Goal: Task Accomplishment & Management: Complete application form

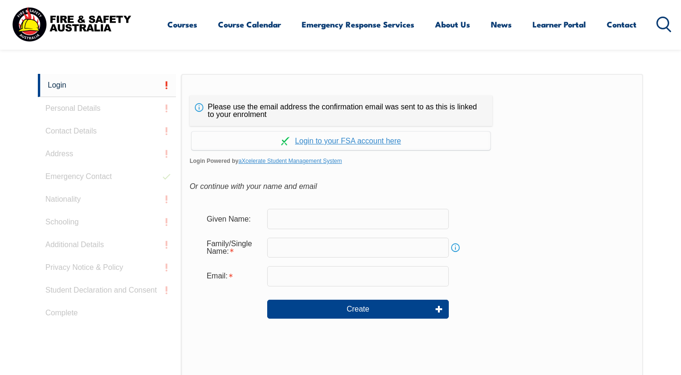
scroll to position [252, 0]
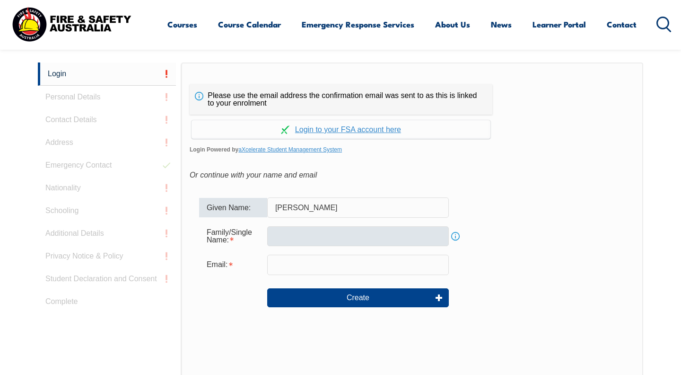
type input "[PERSON_NAME]"
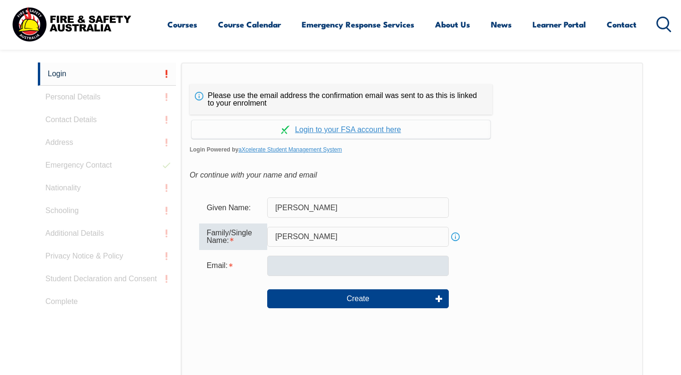
type input "[PERSON_NAME]"
click at [373, 263] on input "email" at bounding box center [358, 265] width 182 height 20
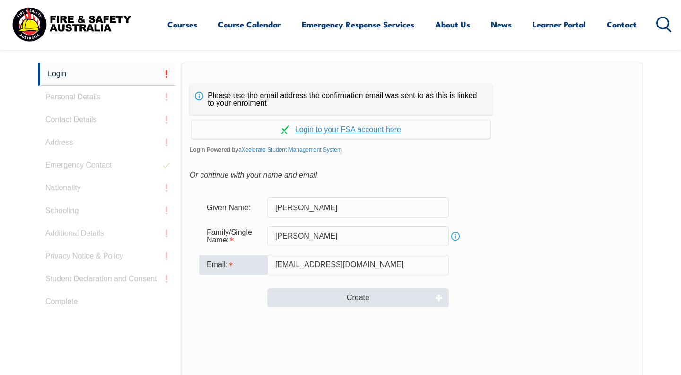
type input "Chloe.townsend06@icloud.com"
click at [386, 294] on button "Create" at bounding box center [358, 297] width 182 height 19
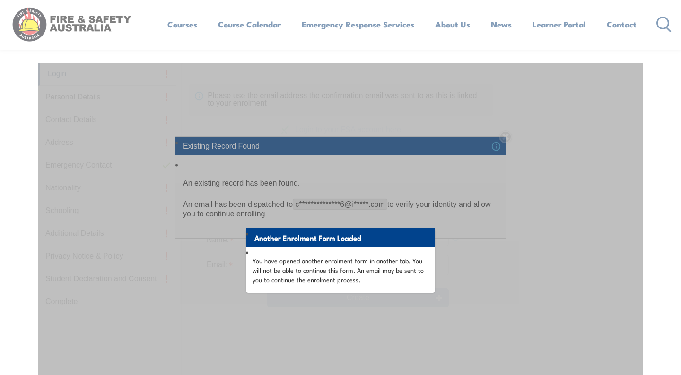
click at [306, 156] on div "Another Enrolment Form Loaded You have opened another enrolment form in another…" at bounding box center [341, 298] width 606 height 473
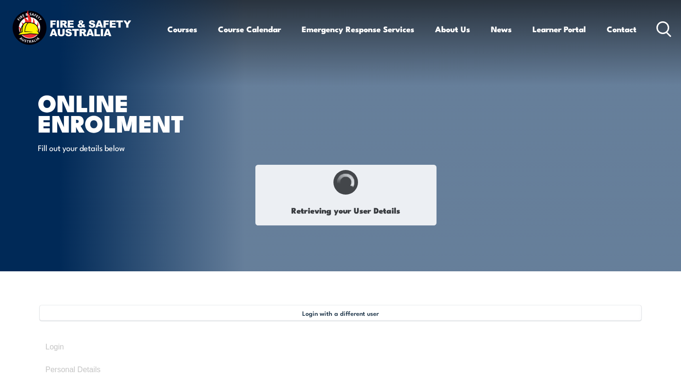
type input "[PERSON_NAME]"
type input "[DATE]"
type input "NAJGU9U6L8"
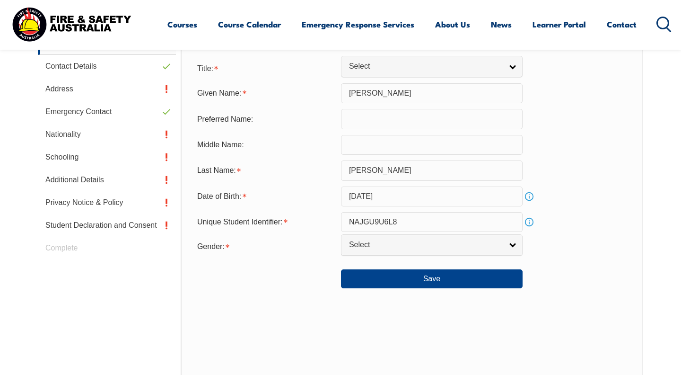
scroll to position [335, 0]
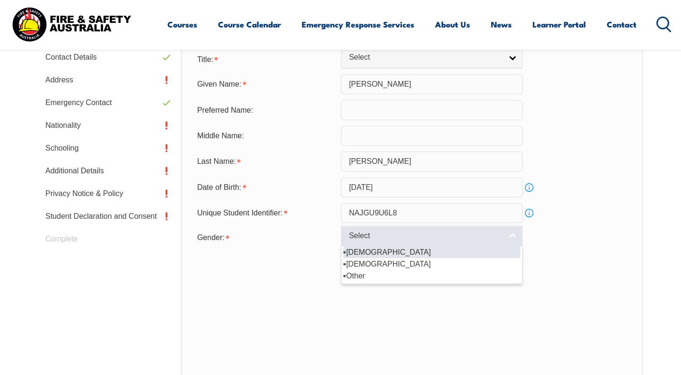
click at [452, 247] on link "Select" at bounding box center [432, 235] width 182 height 21
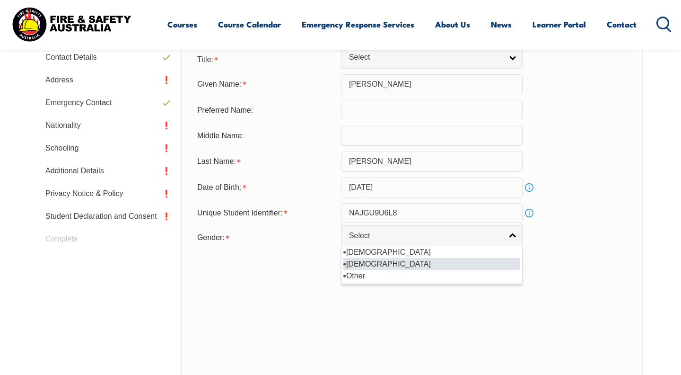
click at [454, 270] on li "[DEMOGRAPHIC_DATA]" at bounding box center [431, 264] width 177 height 12
select select "F"
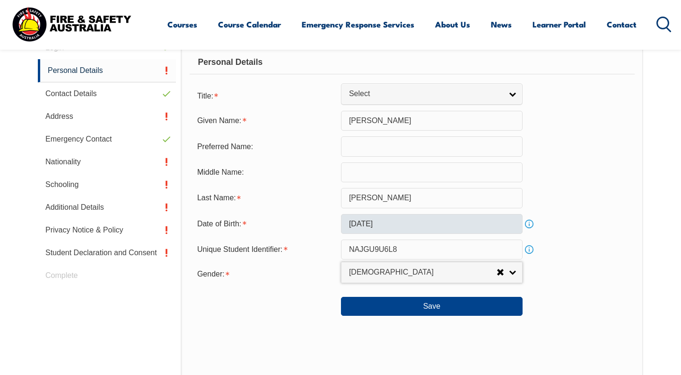
scroll to position [309, 0]
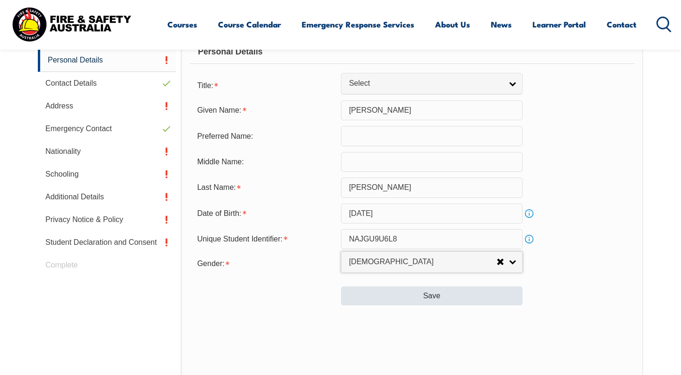
click at [439, 305] on button "Save" at bounding box center [432, 295] width 182 height 19
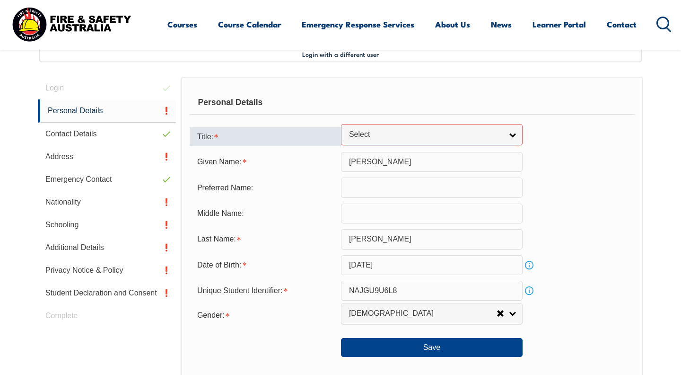
scroll to position [256, 0]
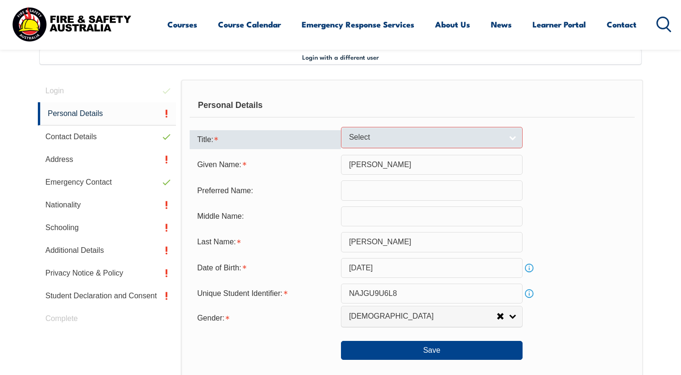
click at [436, 141] on span "Select" at bounding box center [425, 137] width 153 height 10
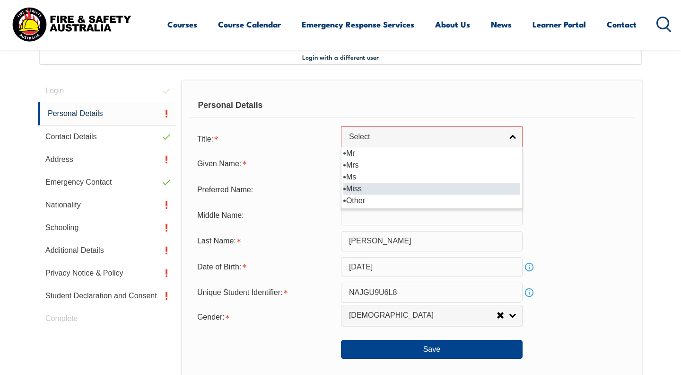
click at [440, 194] on li "Miss" at bounding box center [431, 189] width 177 height 12
select select "Miss"
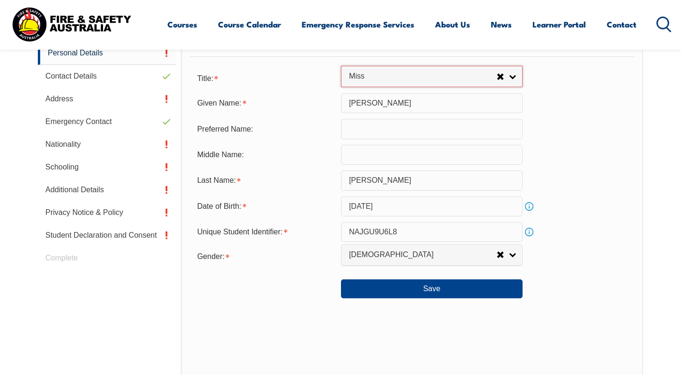
scroll to position [337, 0]
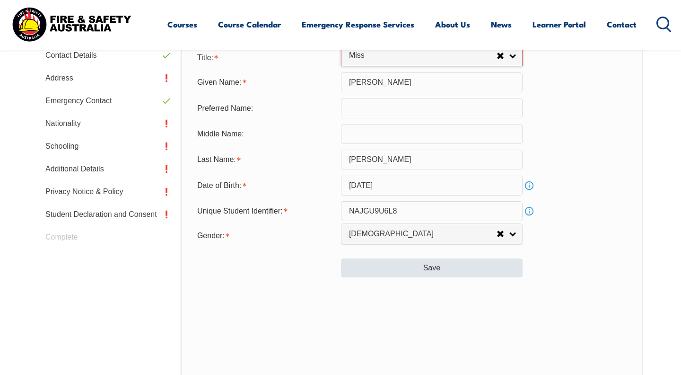
click at [433, 277] on button "Save" at bounding box center [432, 267] width 182 height 19
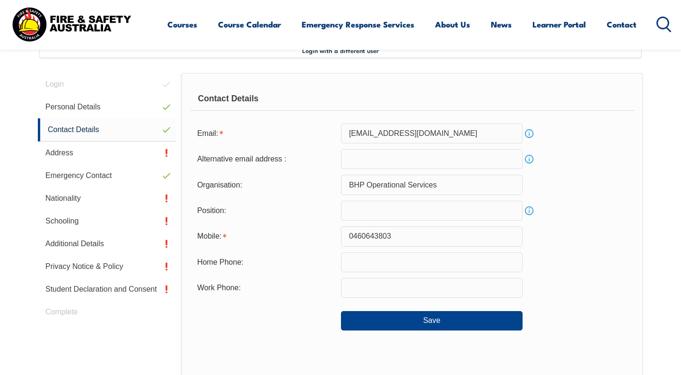
scroll to position [258, 0]
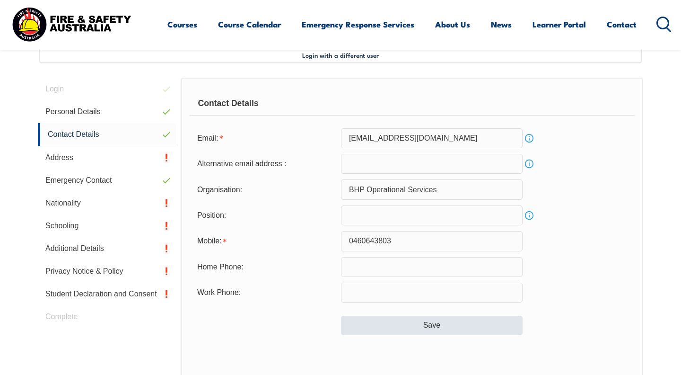
click at [425, 324] on button "Save" at bounding box center [432, 325] width 182 height 19
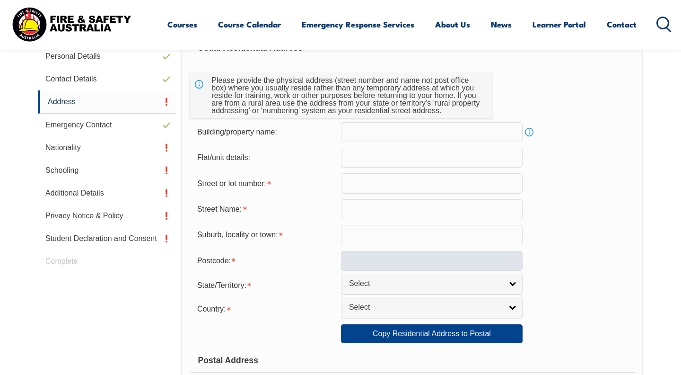
scroll to position [314, 0]
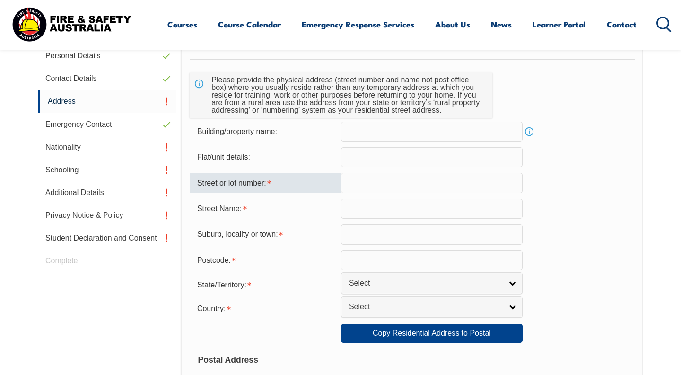
click at [390, 187] on input "text" at bounding box center [432, 183] width 182 height 20
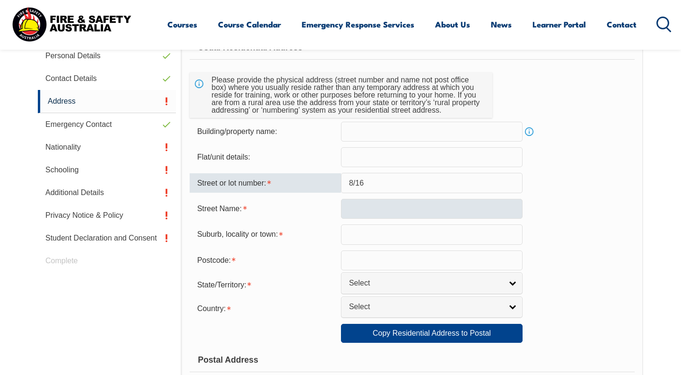
type input "8/16"
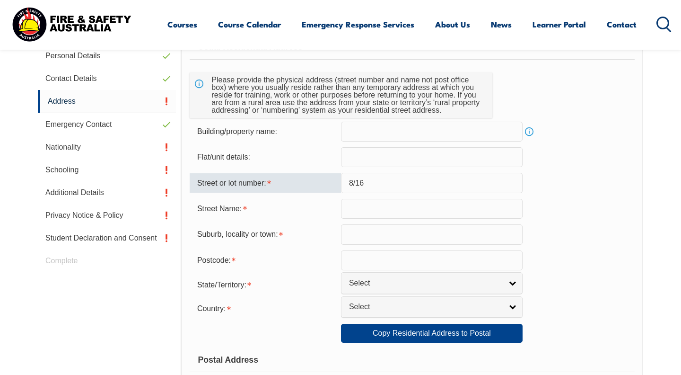
click at [387, 207] on input "text" at bounding box center [432, 209] width 182 height 20
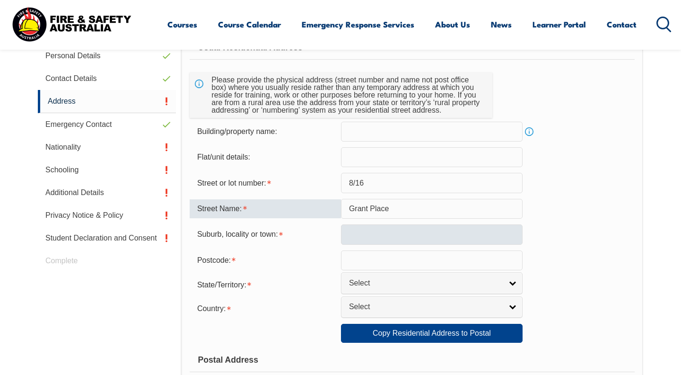
type input "Grant Place"
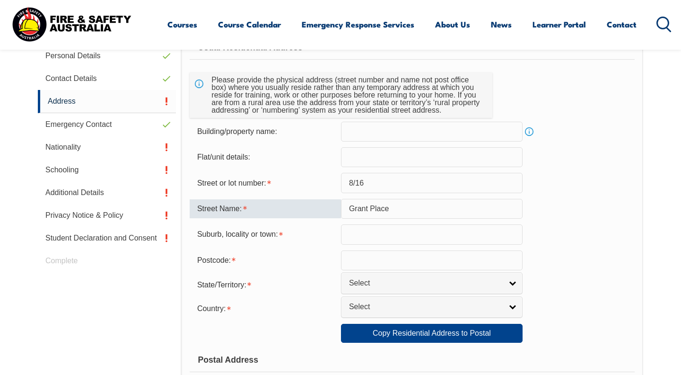
click at [385, 227] on input "text" at bounding box center [432, 234] width 182 height 20
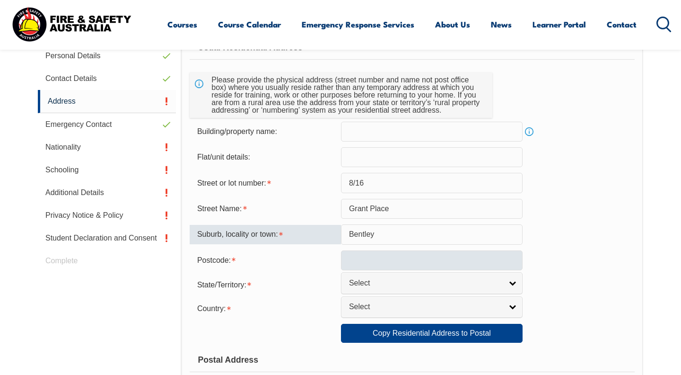
type input "Bentley"
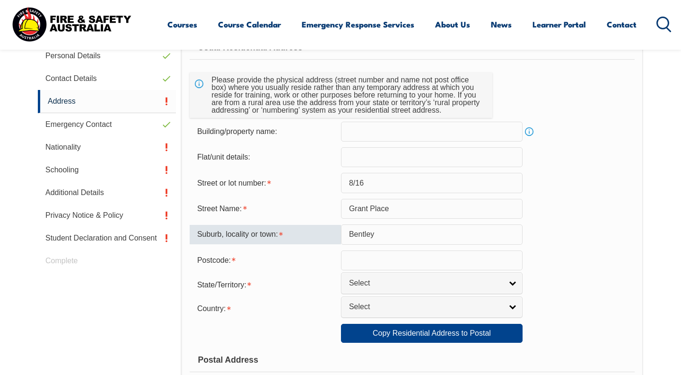
click at [387, 260] on input "text" at bounding box center [432, 260] width 182 height 20
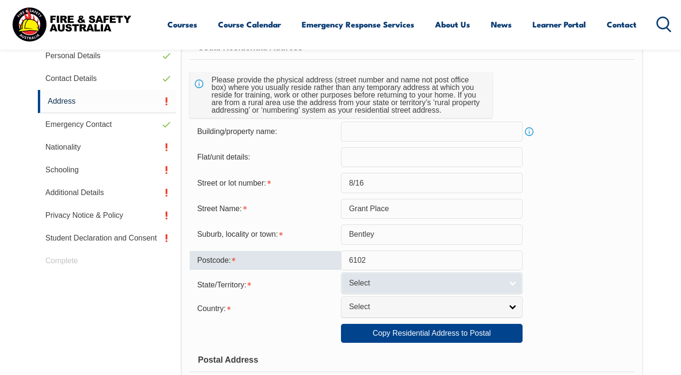
type input "6102"
click at [464, 288] on span "Select" at bounding box center [425, 283] width 153 height 10
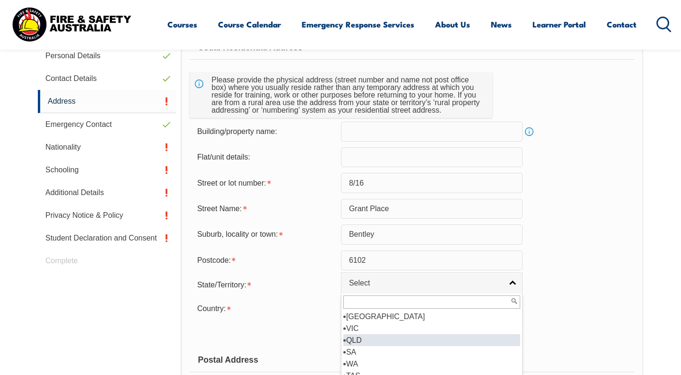
scroll to position [5, 0]
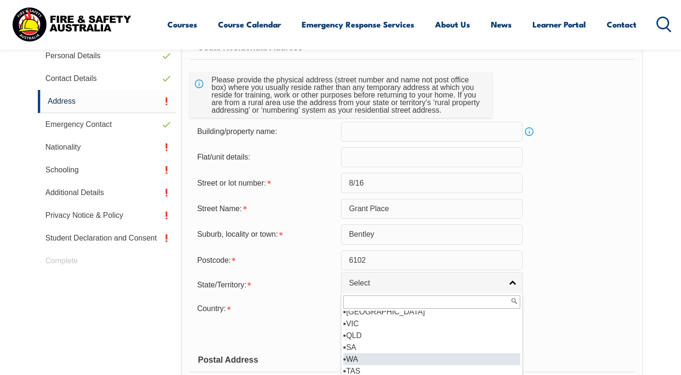
click at [415, 360] on li "WA" at bounding box center [431, 359] width 177 height 12
select select "WA"
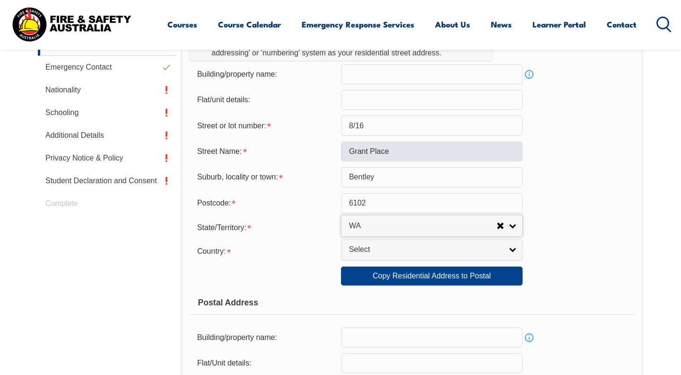
scroll to position [383, 0]
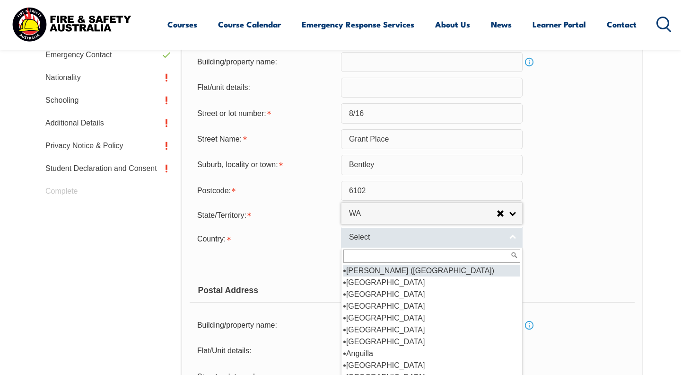
click at [434, 248] on link "Select" at bounding box center [432, 237] width 182 height 21
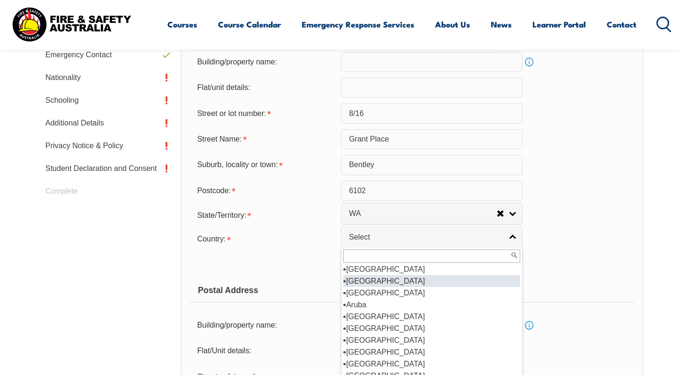
scroll to position [117, 0]
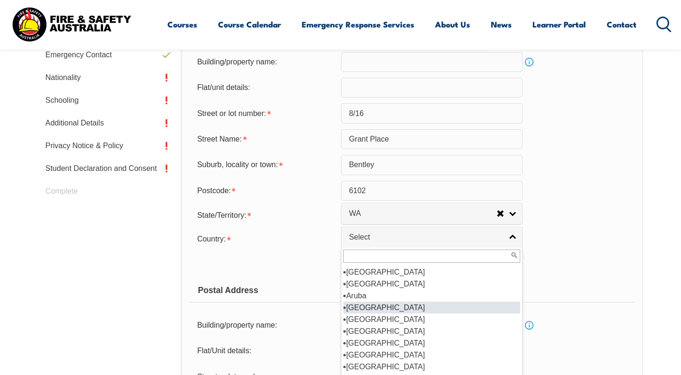
click at [404, 313] on li "[GEOGRAPHIC_DATA]" at bounding box center [431, 307] width 177 height 12
select select "1101"
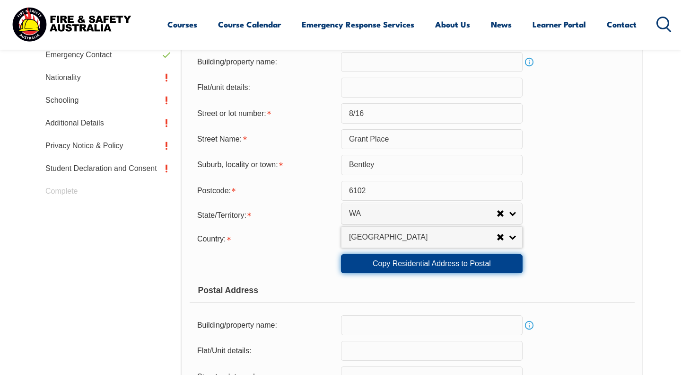
click at [419, 272] on link "Copy Residential Address to Postal" at bounding box center [432, 263] width 182 height 19
type input "8/16"
type input "Grant Place"
type input "Bentley"
select select "WA"
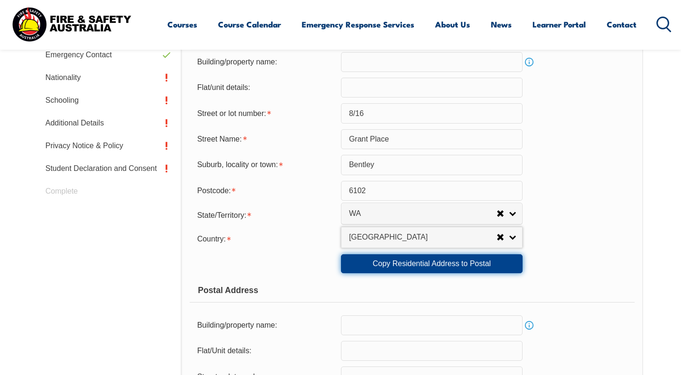
type input "6102"
select select "1101"
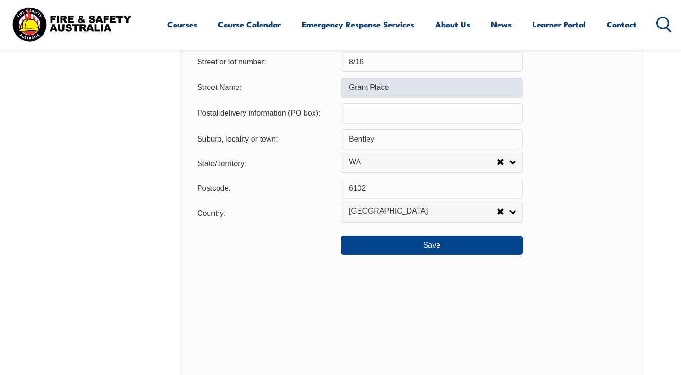
scroll to position [707, 0]
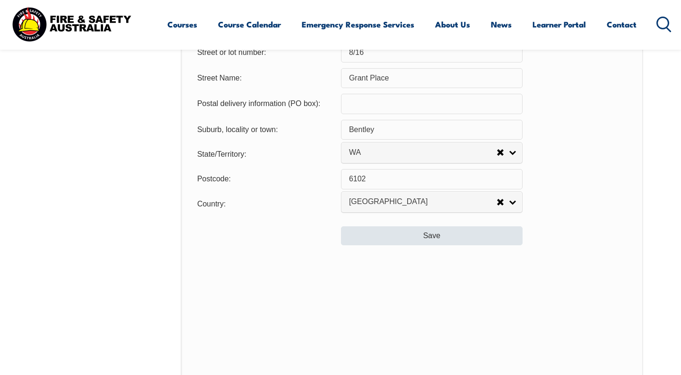
click at [429, 245] on button "Save" at bounding box center [432, 235] width 182 height 19
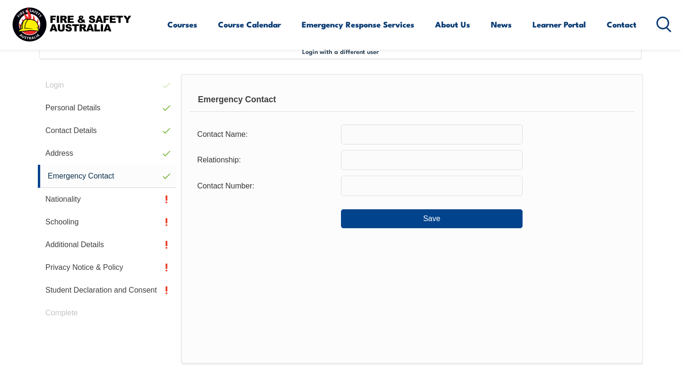
scroll to position [258, 0]
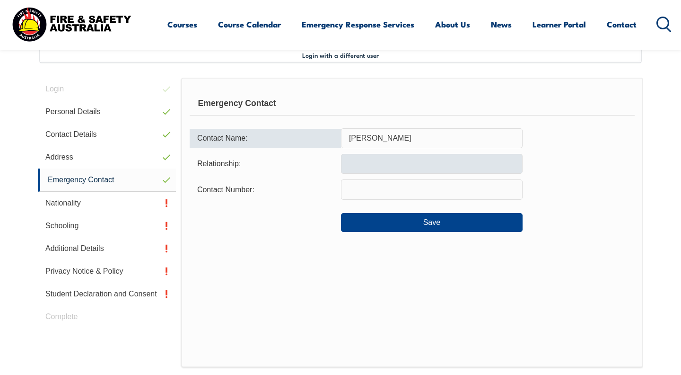
type input "[PERSON_NAME]"
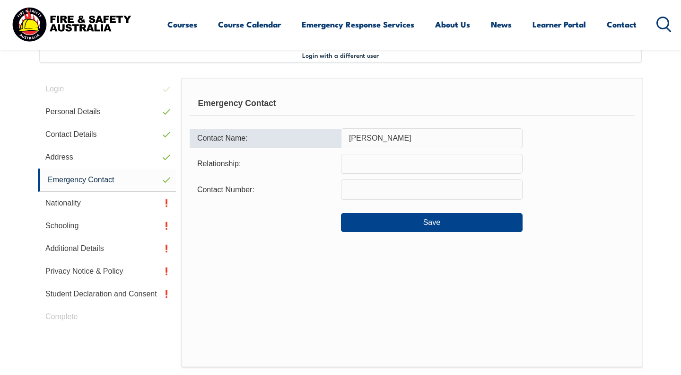
click at [387, 162] on input "text" at bounding box center [432, 164] width 182 height 20
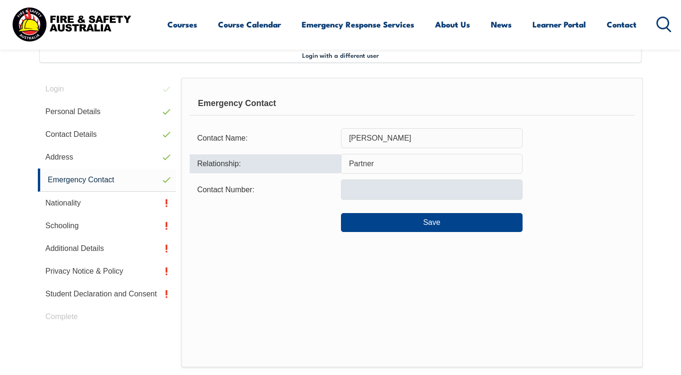
type input "Partner"
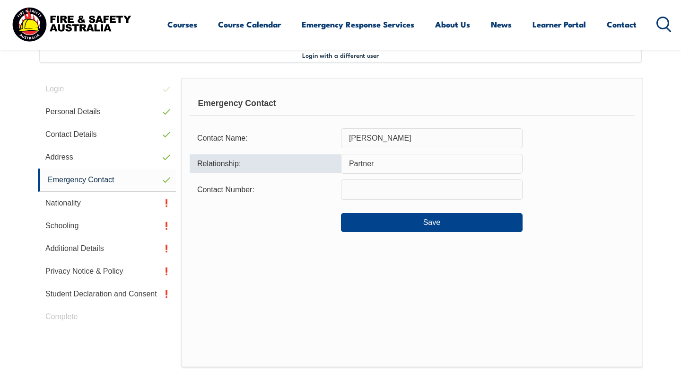
click at [388, 190] on input "text" at bounding box center [432, 189] width 182 height 20
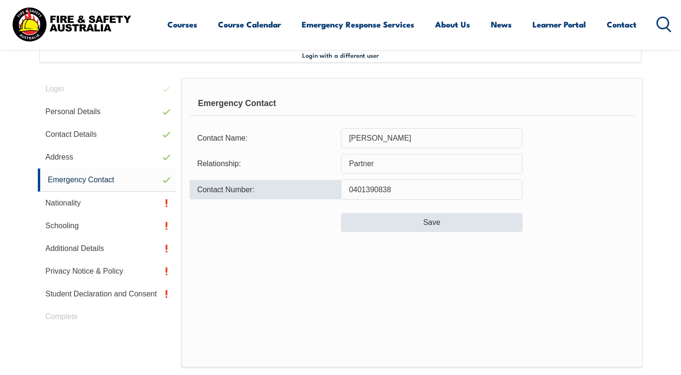
type input "0401390838"
click at [414, 226] on button "Save" at bounding box center [432, 222] width 182 height 19
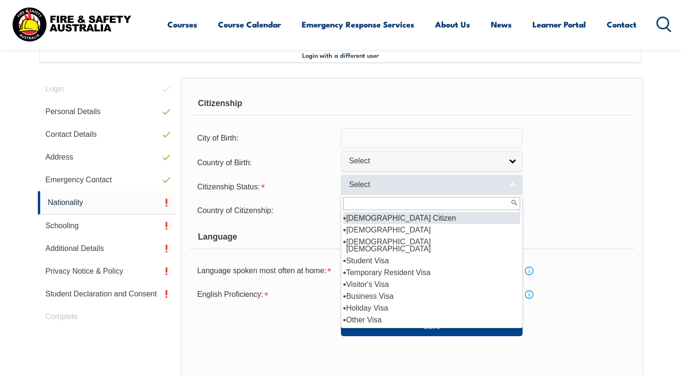
click at [382, 190] on span "Select" at bounding box center [425, 185] width 153 height 10
click at [390, 224] on li "[DEMOGRAPHIC_DATA] Citizen" at bounding box center [431, 218] width 177 height 12
select select "1"
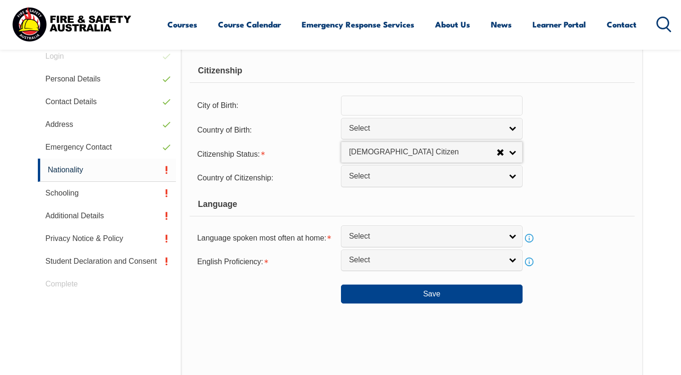
scroll to position [294, 0]
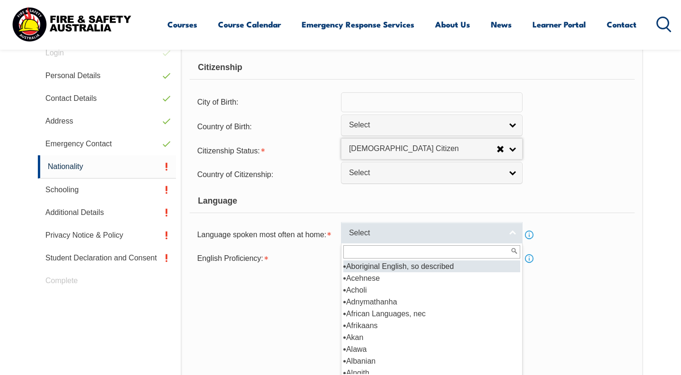
click at [395, 238] on span "Select" at bounding box center [425, 233] width 153 height 10
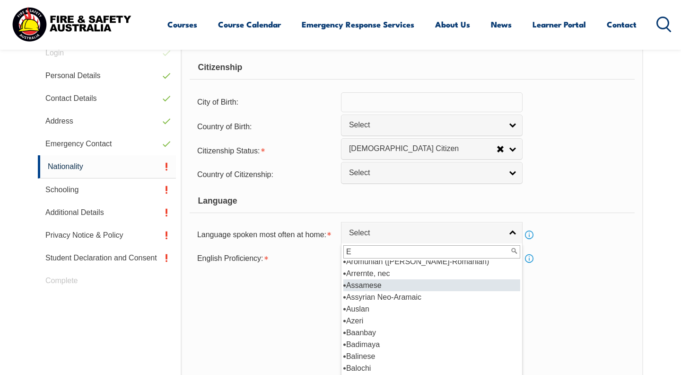
scroll to position [0, 0]
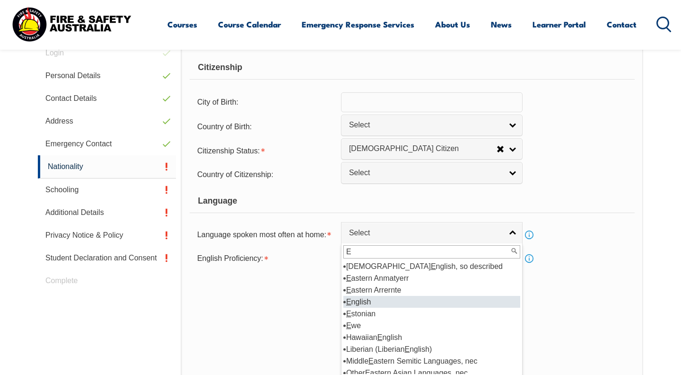
type input "E"
click at [386, 308] on li "E nglish" at bounding box center [431, 302] width 177 height 12
select select "1201"
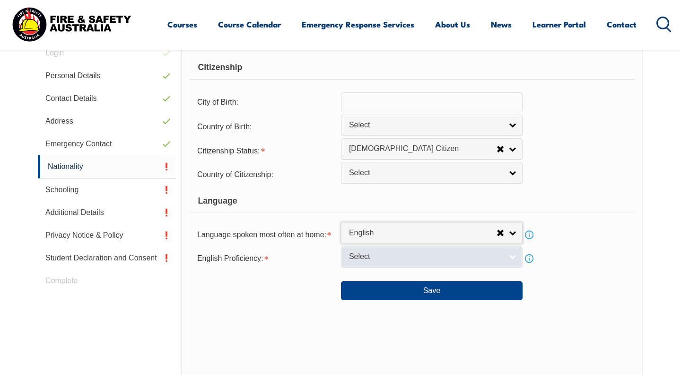
click at [398, 267] on link "Select" at bounding box center [432, 256] width 182 height 21
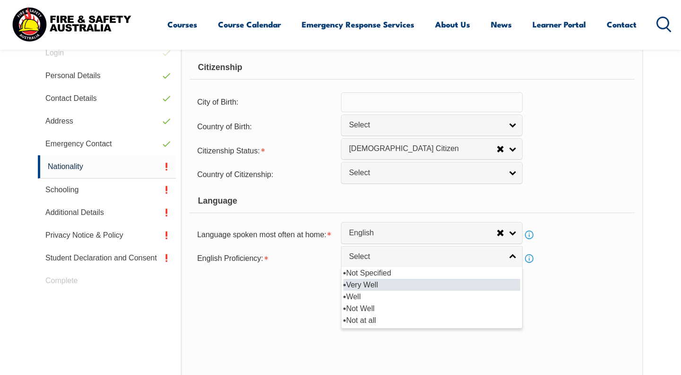
click at [395, 291] on li "Very Well" at bounding box center [431, 285] width 177 height 12
select select "1"
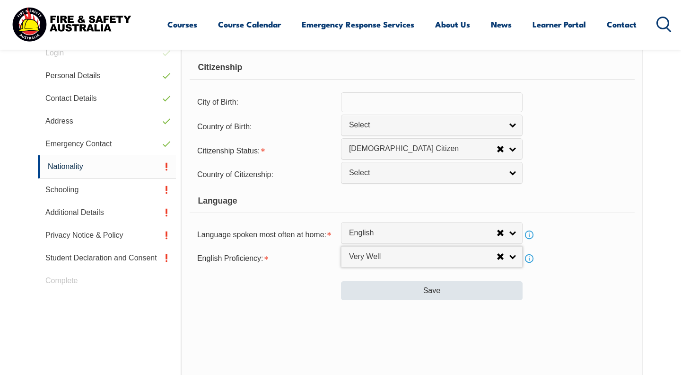
click at [411, 300] on button "Save" at bounding box center [432, 290] width 182 height 19
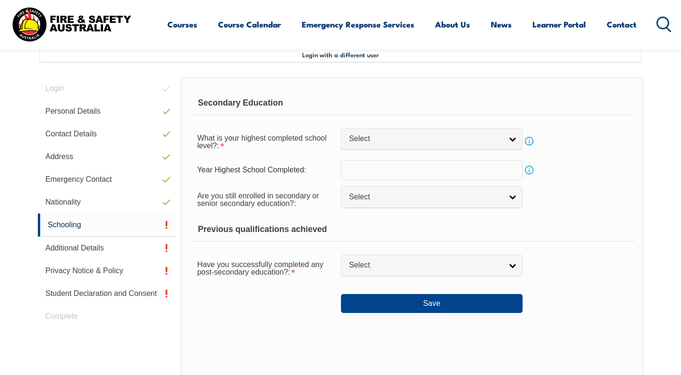
scroll to position [258, 0]
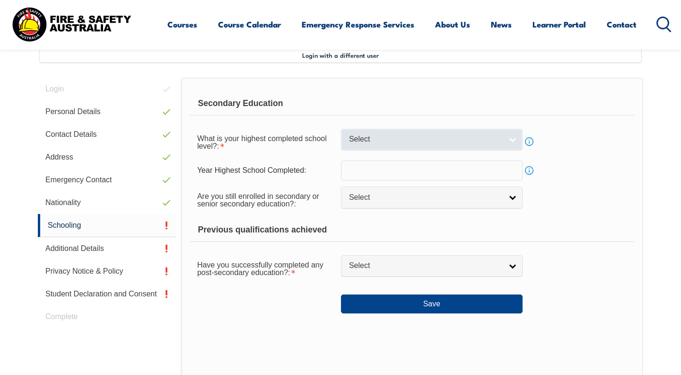
click at [467, 150] on link "Select" at bounding box center [432, 139] width 182 height 21
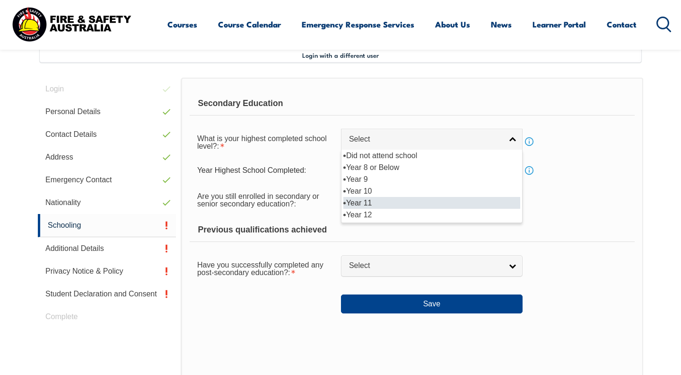
click at [450, 203] on li "Year 11" at bounding box center [431, 203] width 177 height 12
select select "11"
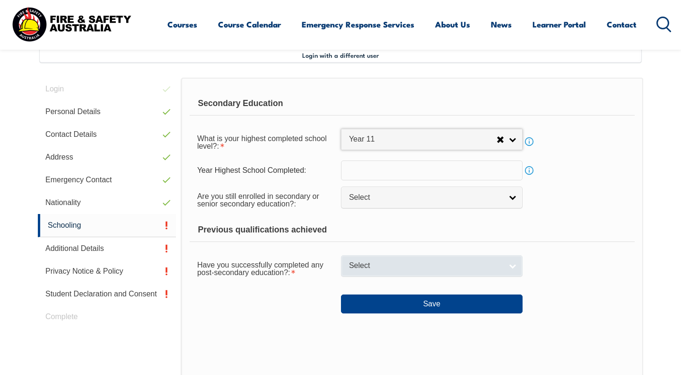
click at [420, 265] on span "Select" at bounding box center [425, 266] width 153 height 10
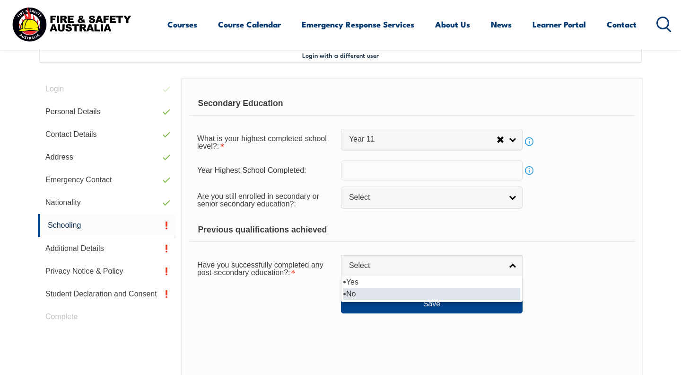
click at [416, 296] on li "No" at bounding box center [431, 294] width 177 height 12
select select "false"
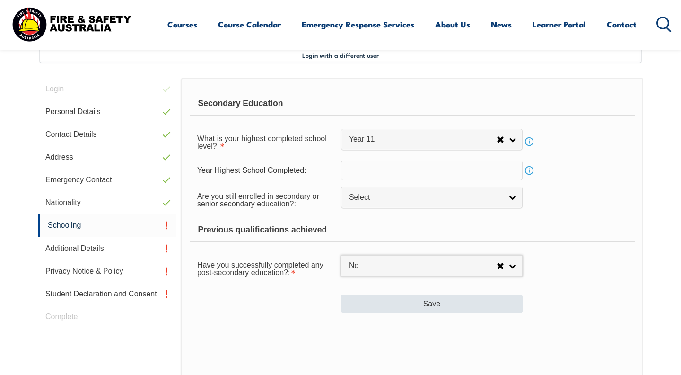
click at [416, 298] on button "Save" at bounding box center [432, 303] width 182 height 19
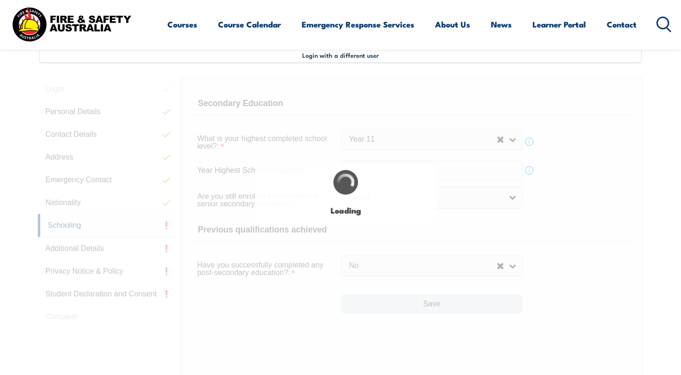
select select
select select "false"
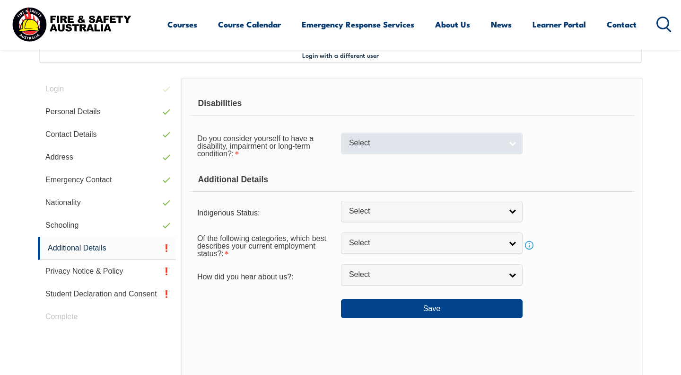
click at [419, 147] on span "Select" at bounding box center [425, 143] width 153 height 10
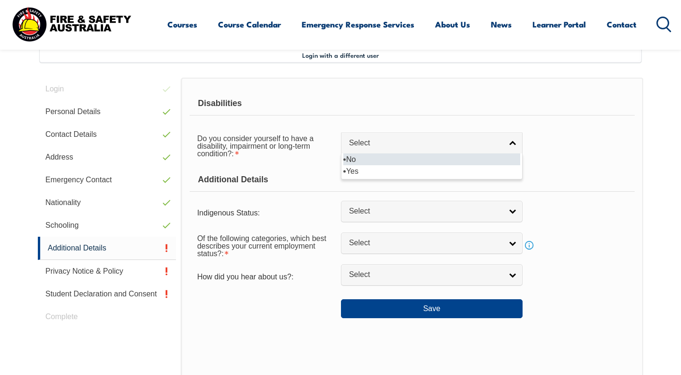
click at [416, 165] on li "No" at bounding box center [431, 159] width 177 height 12
select select "false"
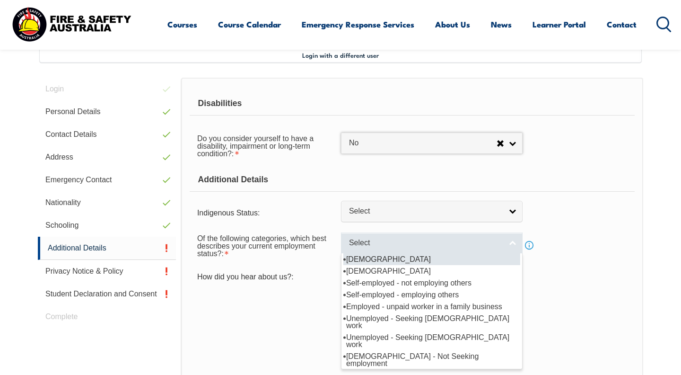
click at [400, 248] on span "Select" at bounding box center [425, 243] width 153 height 10
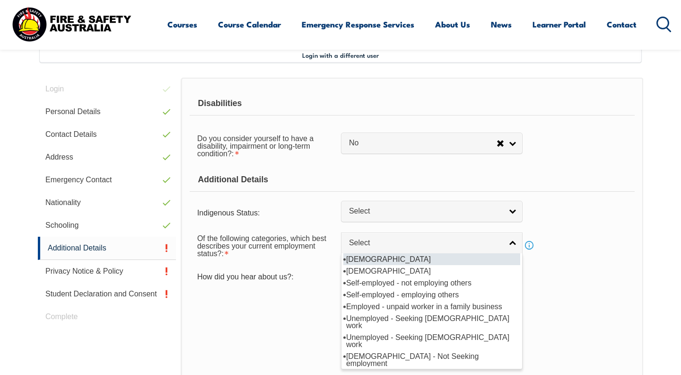
click at [397, 265] on li "[DEMOGRAPHIC_DATA]" at bounding box center [431, 259] width 177 height 12
select select "1"
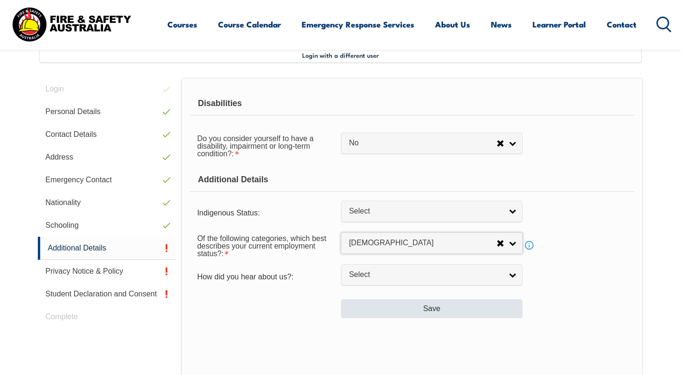
click at [404, 318] on button "Save" at bounding box center [432, 308] width 182 height 19
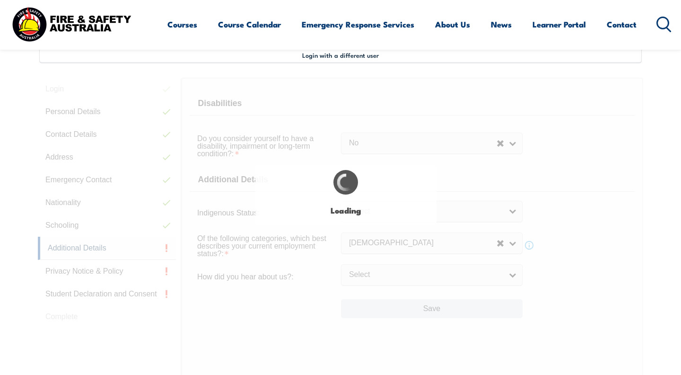
select select "false"
select select
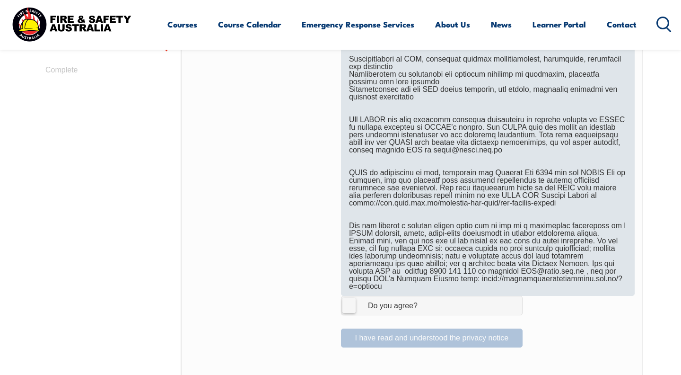
scroll to position [510, 0]
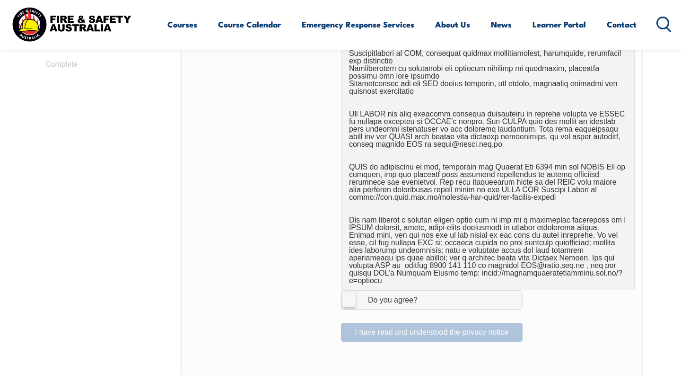
click at [350, 290] on label "I Agree Do you agree?" at bounding box center [432, 299] width 182 height 19
click at [425, 291] on input "I Agree Do you agree?" at bounding box center [433, 300] width 16 height 18
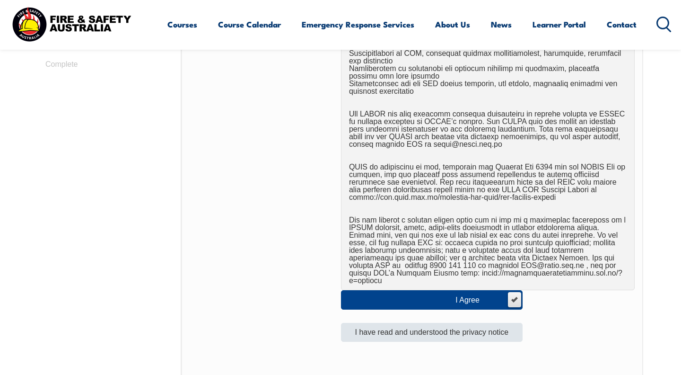
click at [380, 327] on button "I have read and understood the privacy notice" at bounding box center [432, 332] width 182 height 19
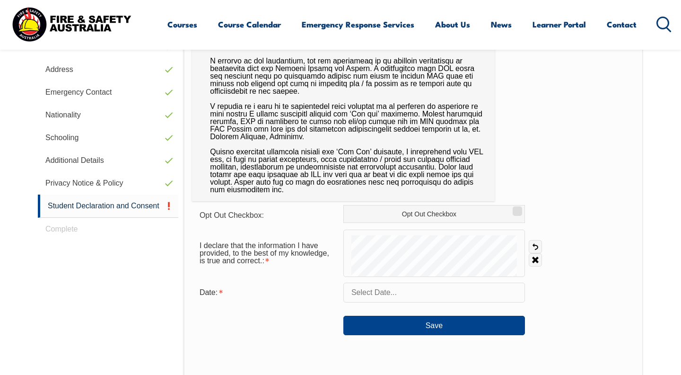
scroll to position [348, 0]
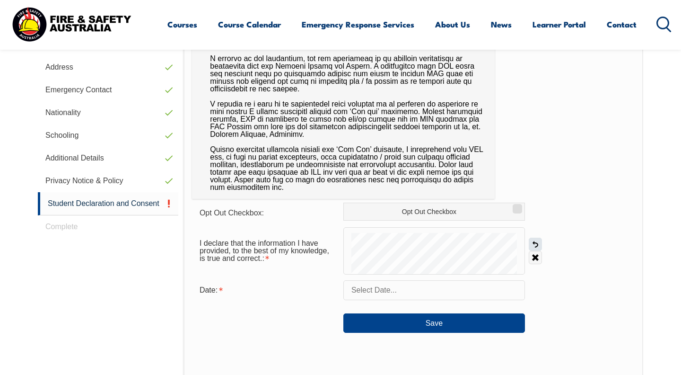
click at [537, 244] on link "Undo" at bounding box center [535, 244] width 13 height 13
click at [451, 289] on input "text" at bounding box center [434, 290] width 182 height 20
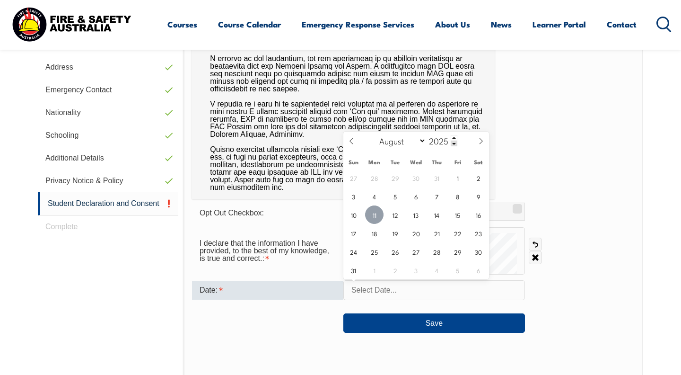
click at [378, 212] on span "11" at bounding box center [374, 214] width 18 height 18
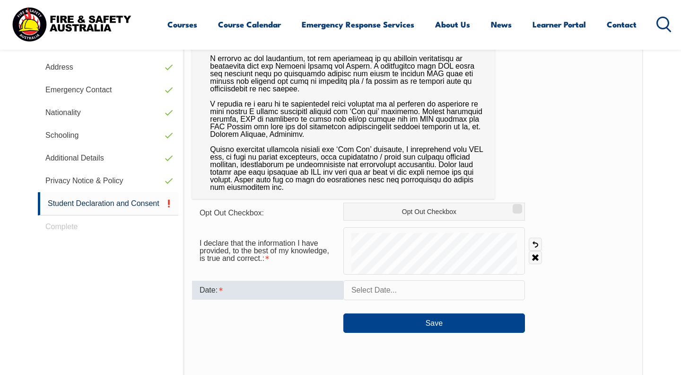
type input "[DATE]"
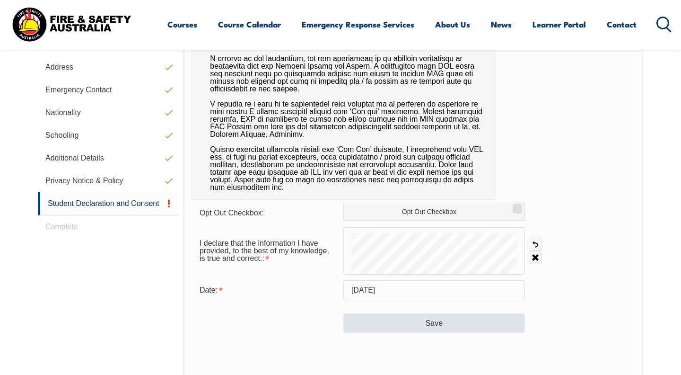
click at [404, 326] on button "Save" at bounding box center [434, 322] width 182 height 19
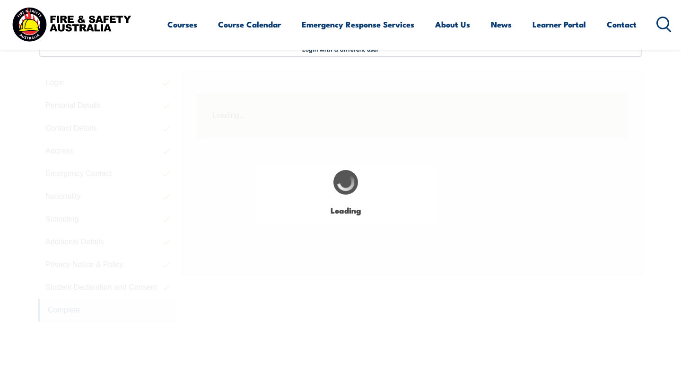
scroll to position [258, 0]
